Goal: Check status: Verify the current state of an ongoing process or item

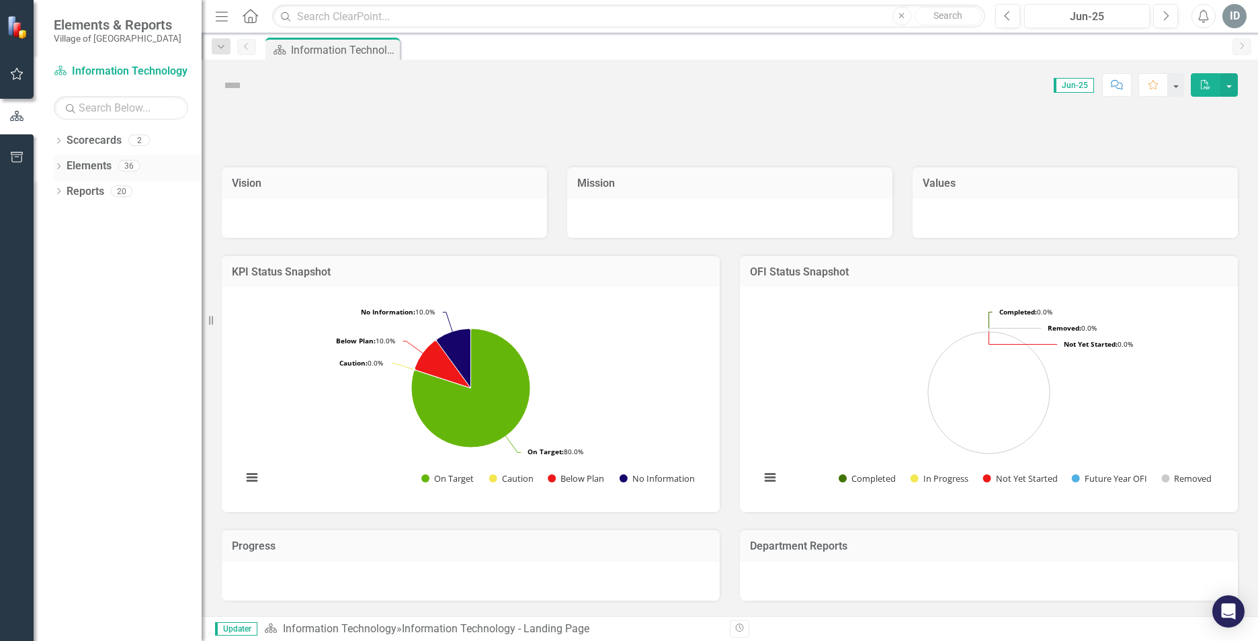
click at [60, 164] on icon "Dropdown" at bounding box center [58, 167] width 9 height 7
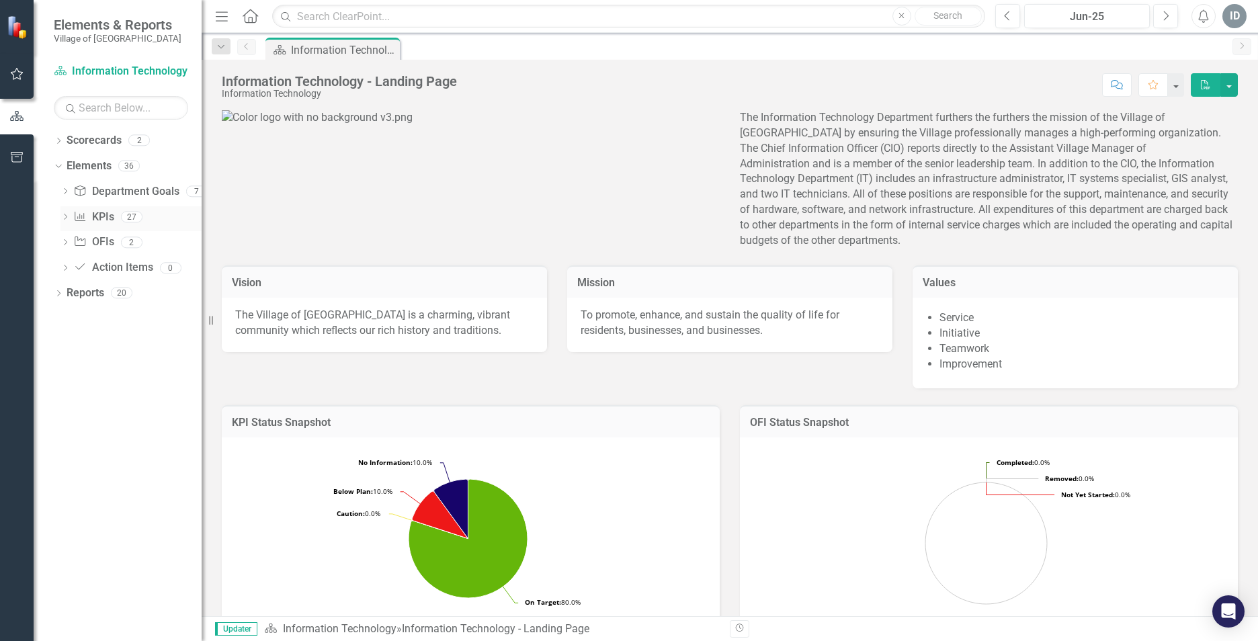
click at [67, 218] on icon "Dropdown" at bounding box center [64, 217] width 9 height 7
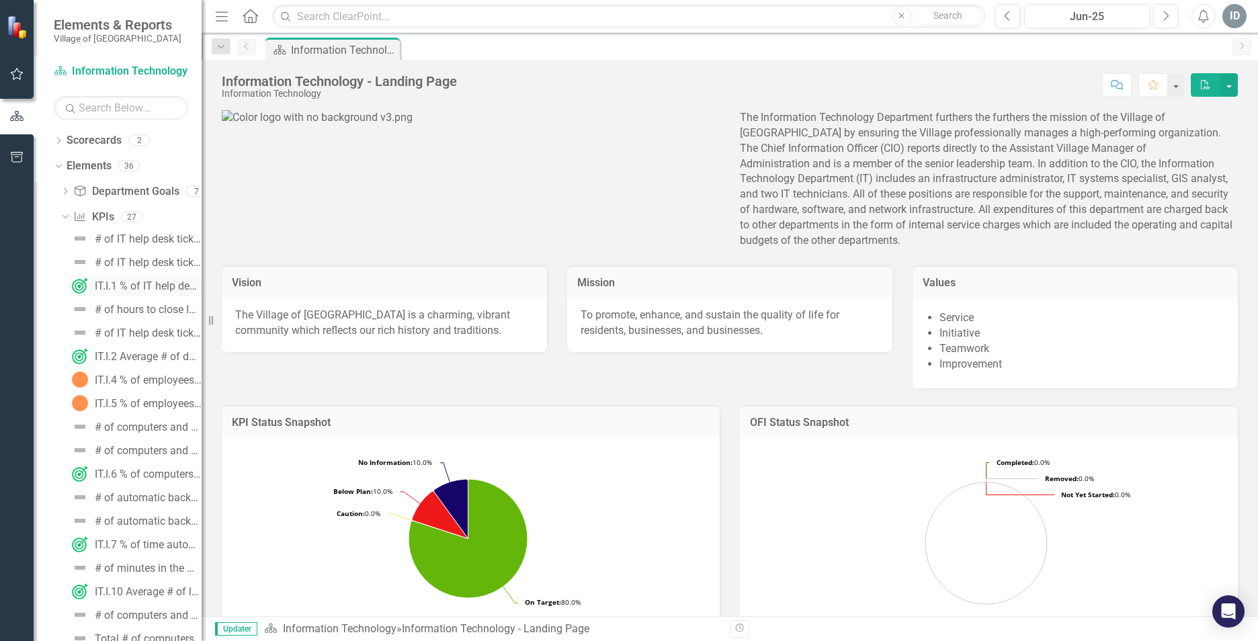
click at [138, 285] on div "IT.I.1 % of IT help desk tickets closed [DATE]" at bounding box center [148, 286] width 107 height 12
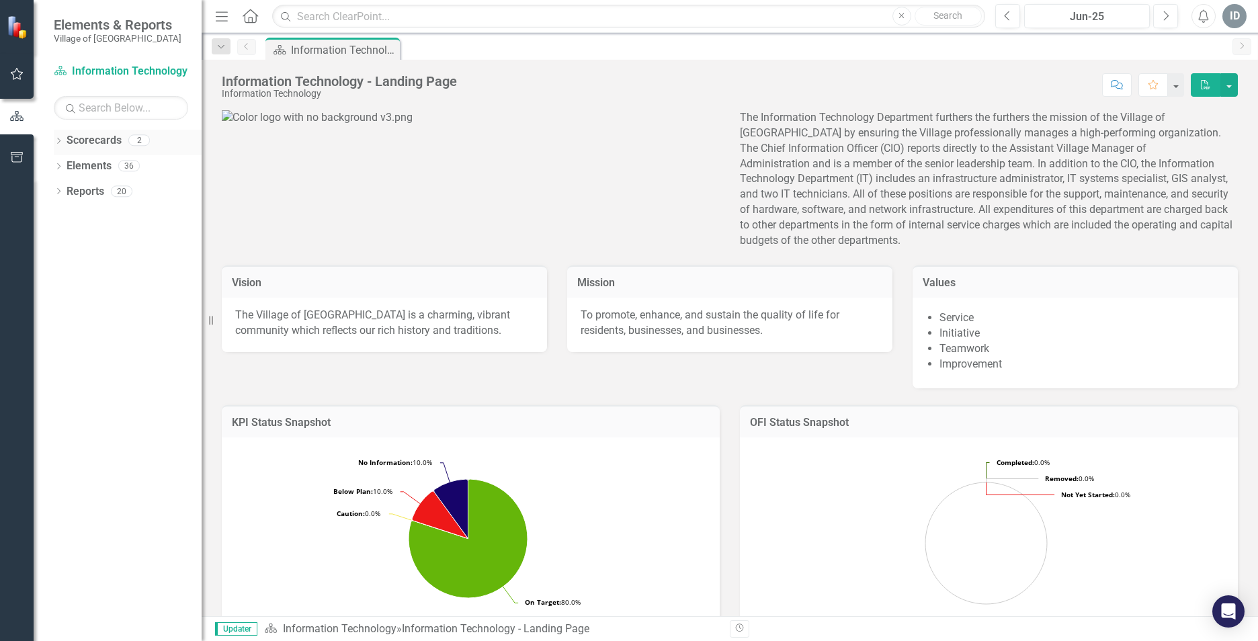
click at [60, 140] on icon at bounding box center [58, 141] width 3 height 6
click at [112, 169] on link "Information Technology" at bounding box center [138, 166] width 128 height 15
click at [112, 165] on link "Information Technology" at bounding box center [138, 166] width 128 height 15
click at [98, 195] on link "Information Technology FY26" at bounding box center [138, 191] width 128 height 15
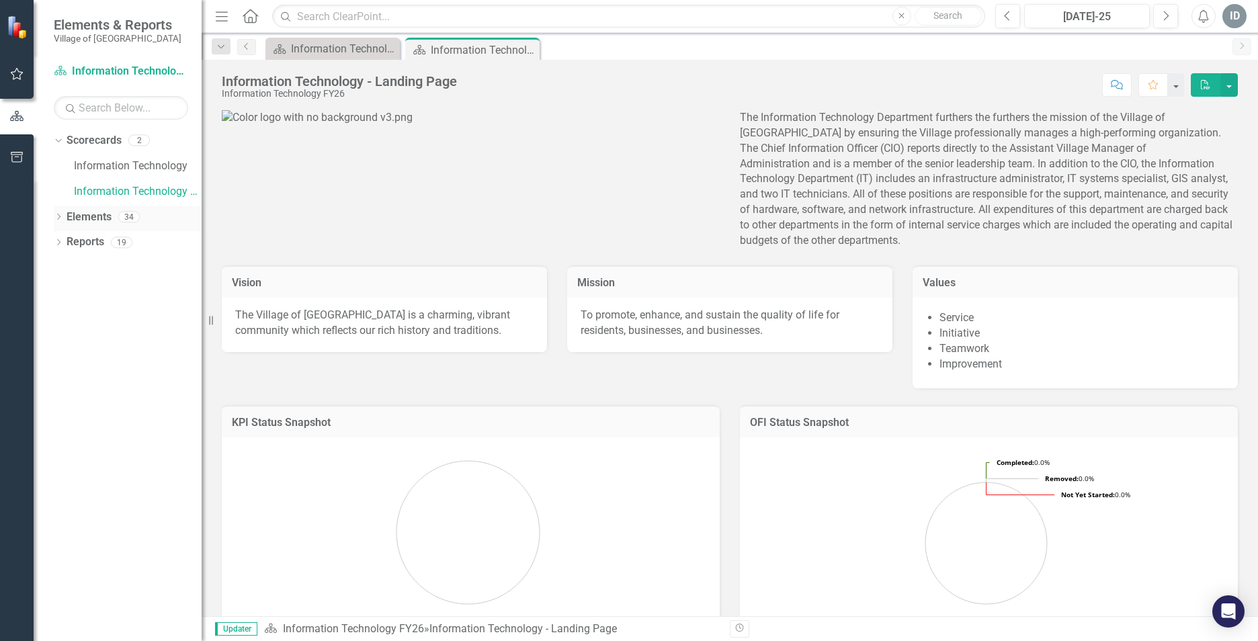
click at [57, 218] on icon "Dropdown" at bounding box center [58, 217] width 9 height 7
click at [61, 269] on icon "Dropdown" at bounding box center [64, 268] width 9 height 7
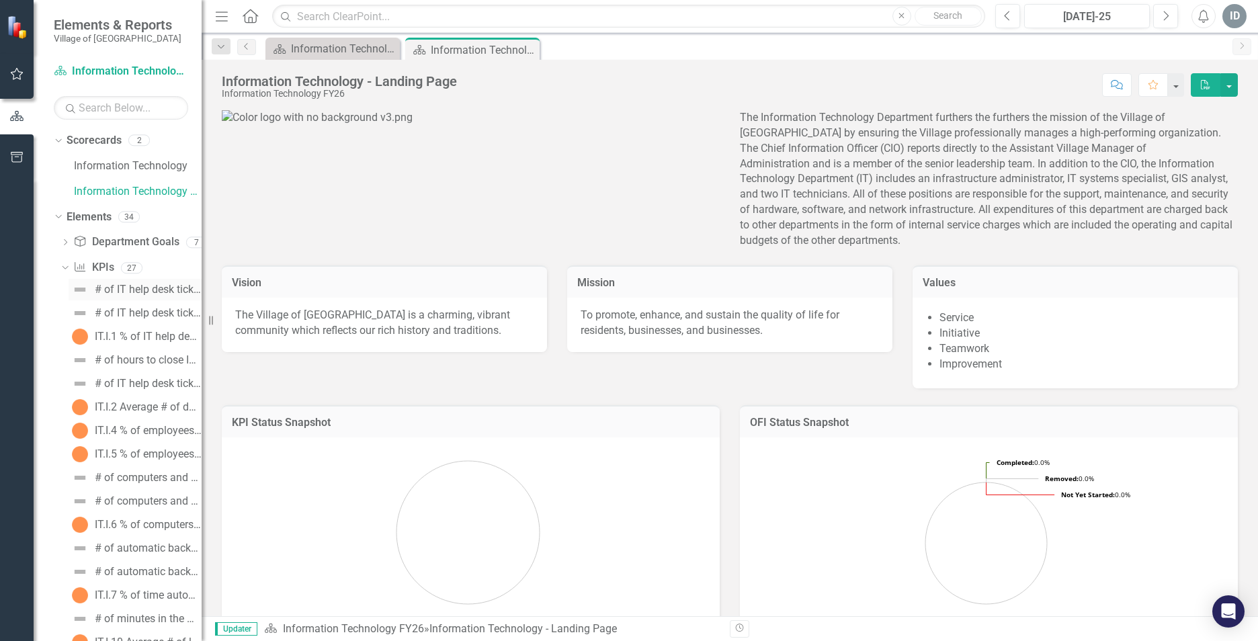
click at [128, 288] on div "# of IT help desk tickets closed [DATE]" at bounding box center [148, 289] width 107 height 12
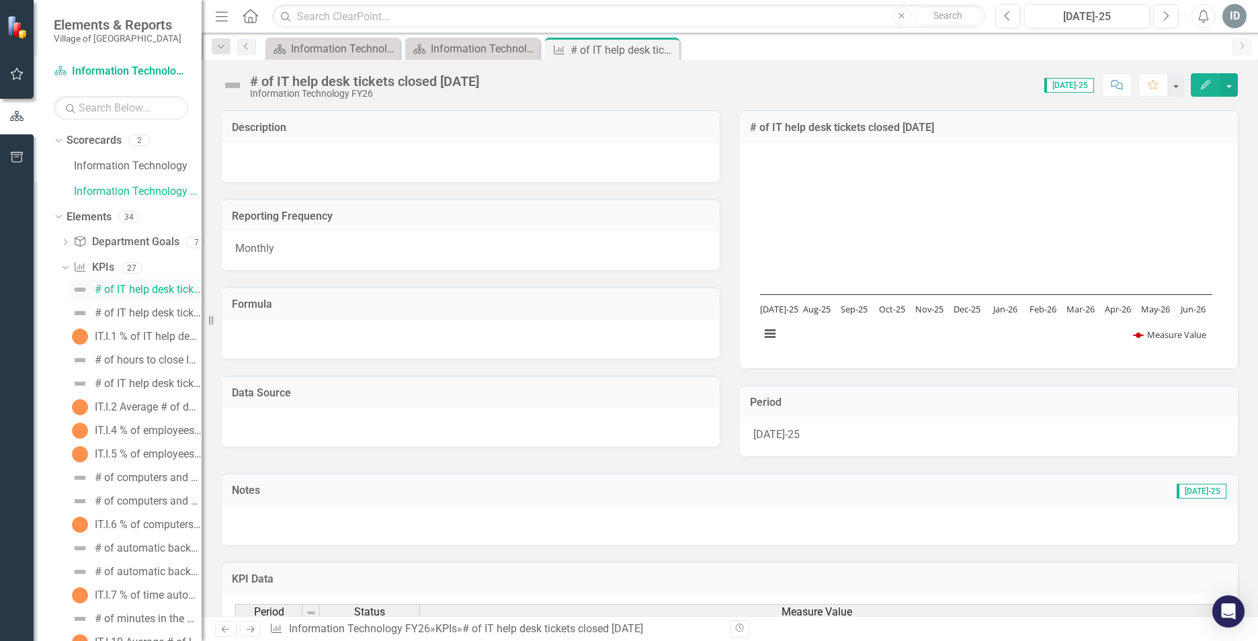
click at [138, 292] on div "# of IT help desk tickets closed [DATE]" at bounding box center [148, 289] width 107 height 12
click at [140, 310] on div "# of IT help desk tickets submitted" at bounding box center [148, 313] width 107 height 12
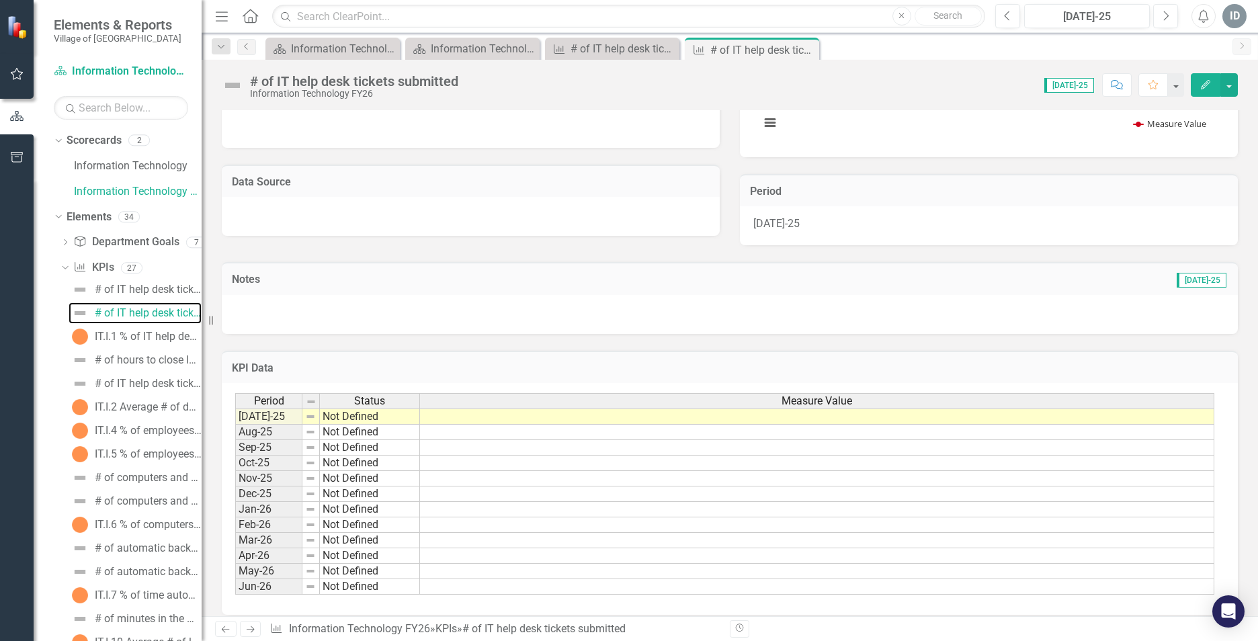
scroll to position [223, 0]
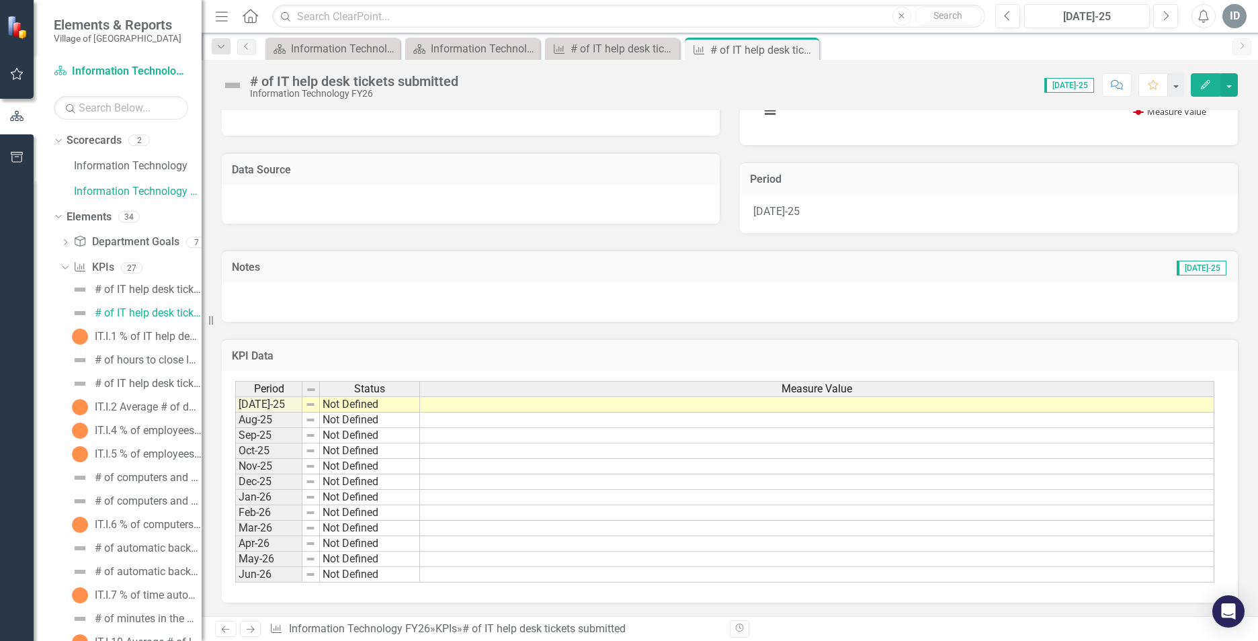
click at [468, 396] on th "Measure Value" at bounding box center [817, 388] width 794 height 15
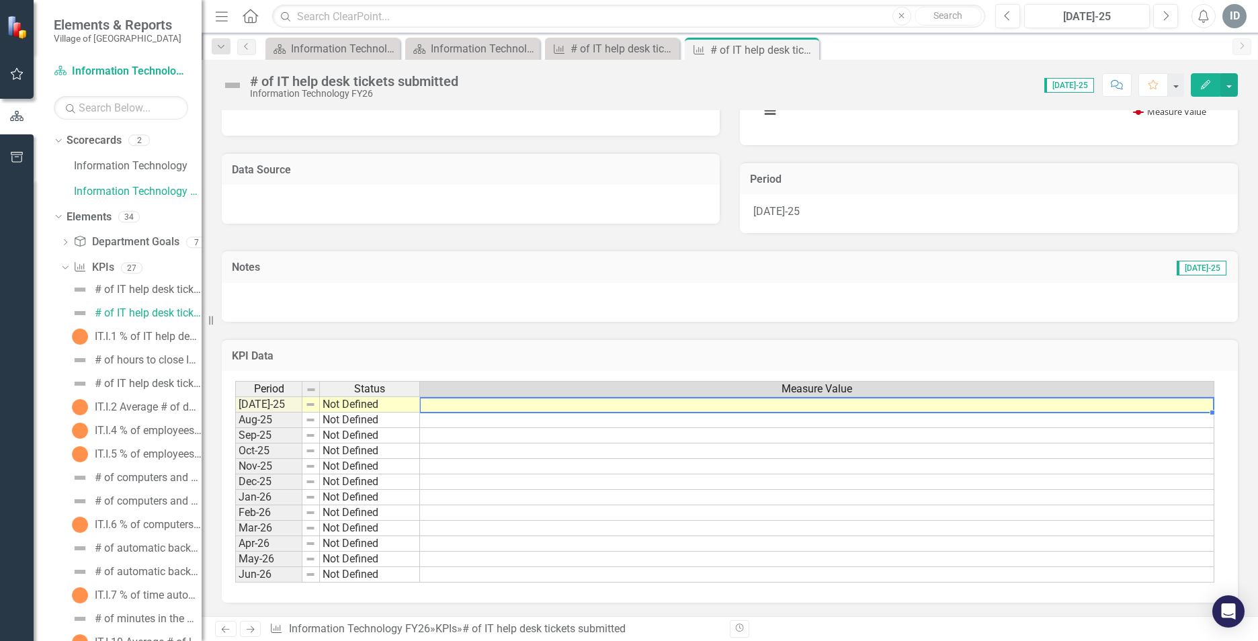
click at [468, 402] on td at bounding box center [817, 404] width 794 height 16
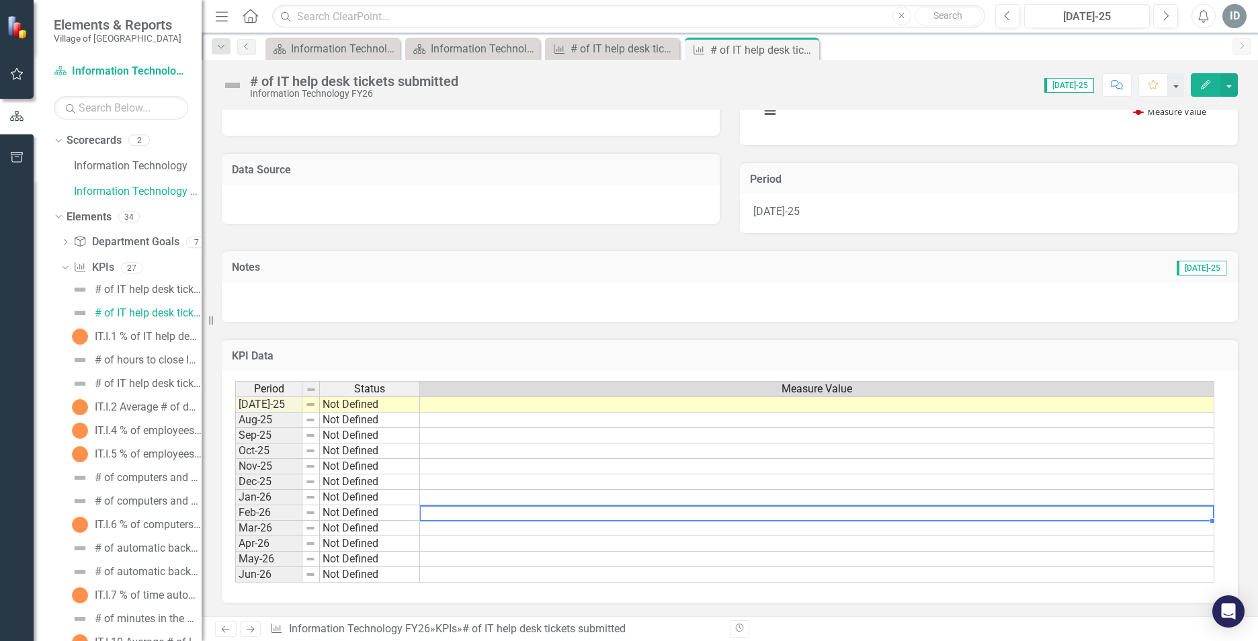
click at [514, 509] on td at bounding box center [817, 512] width 794 height 15
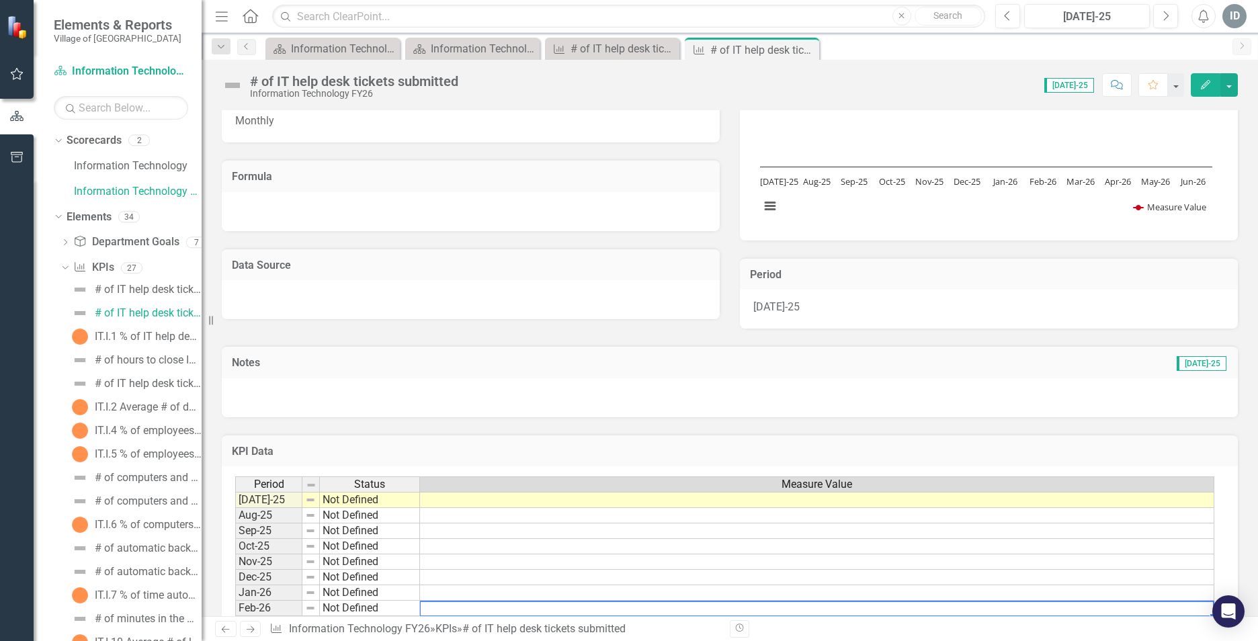
scroll to position [0, 0]
